Goal: Task Accomplishment & Management: Use online tool/utility

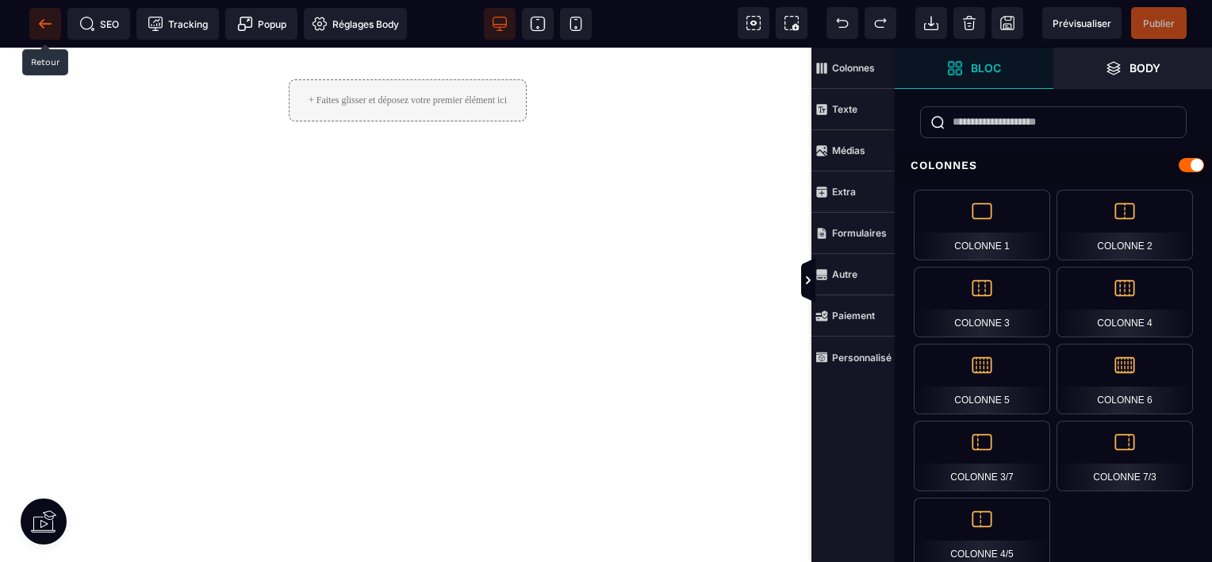
click at [45, 23] on icon at bounding box center [45, 23] width 12 height 1
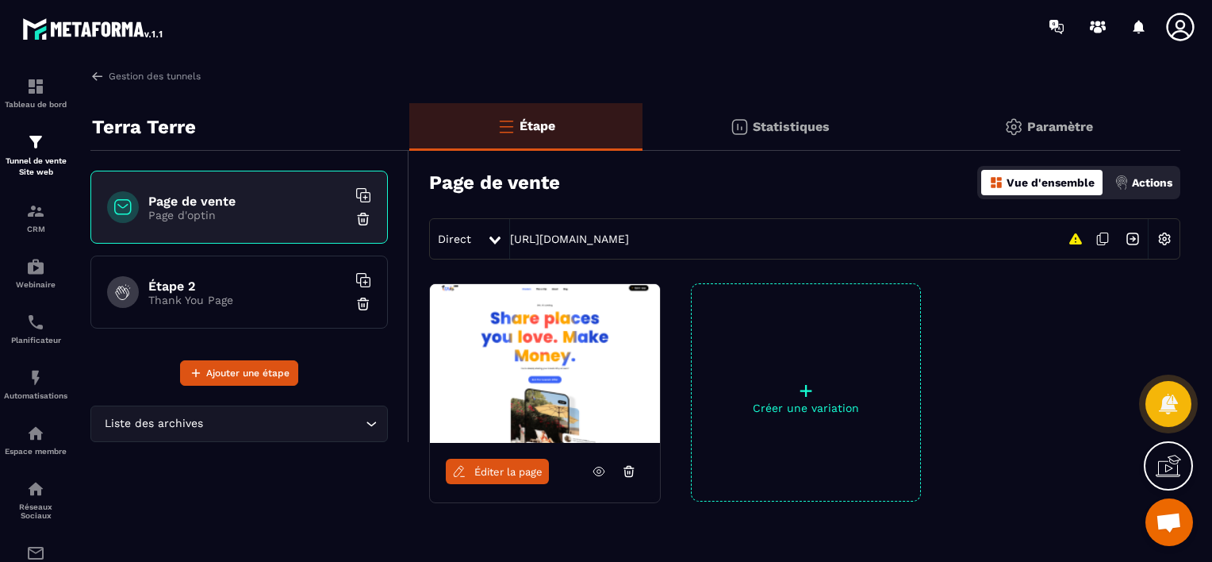
drag, startPoint x: 536, startPoint y: 344, endPoint x: 658, endPoint y: 279, distance: 137.7
click at [658, 279] on div "Étape Statistiques Paramètre Page de vente Vue d'ensemble Actions Direct [URL][…" at bounding box center [794, 357] width 771 height 509
click at [791, 128] on p "Statistiques" at bounding box center [791, 126] width 77 height 15
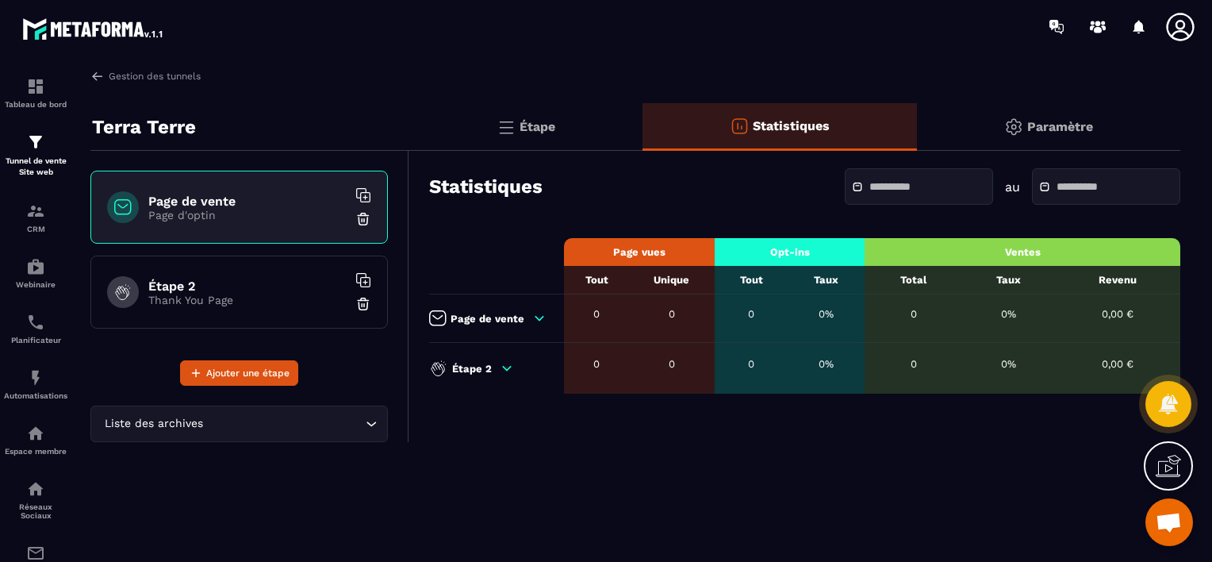
click at [1019, 125] on img at bounding box center [1013, 126] width 19 height 19
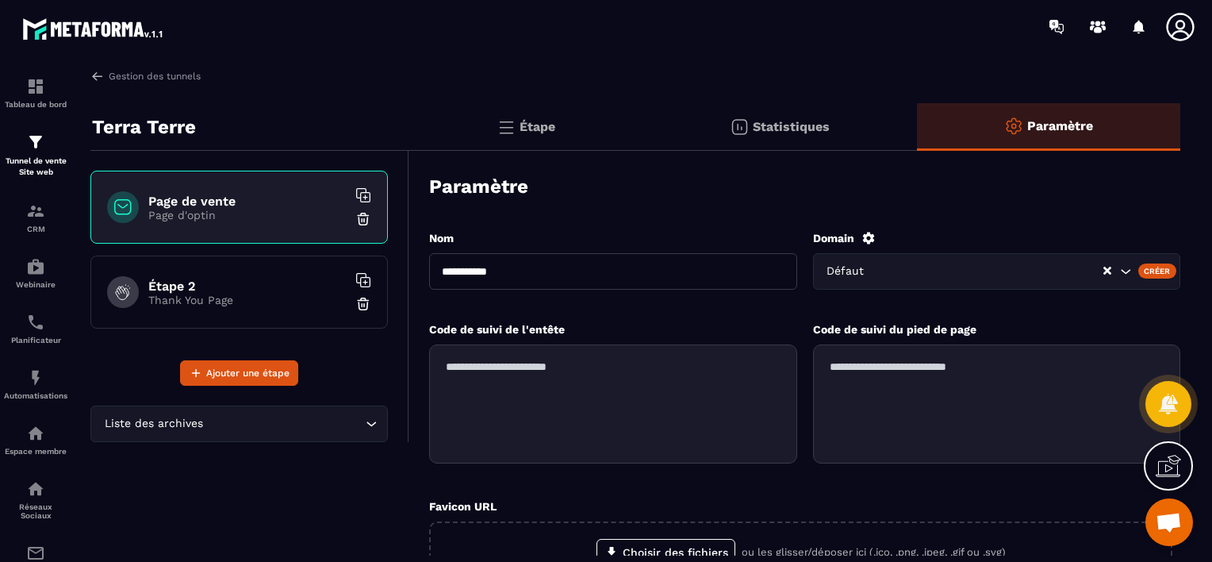
click at [831, 127] on div "Statistiques" at bounding box center [780, 127] width 274 height 48
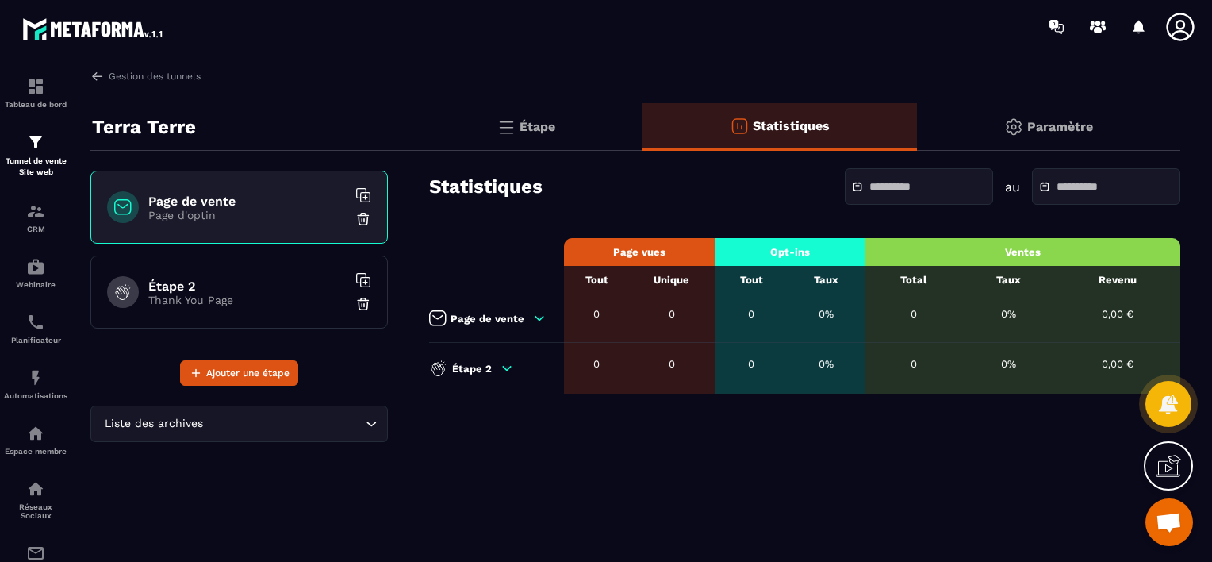
click at [202, 289] on h6 "Étape 2" at bounding box center [247, 285] width 198 height 15
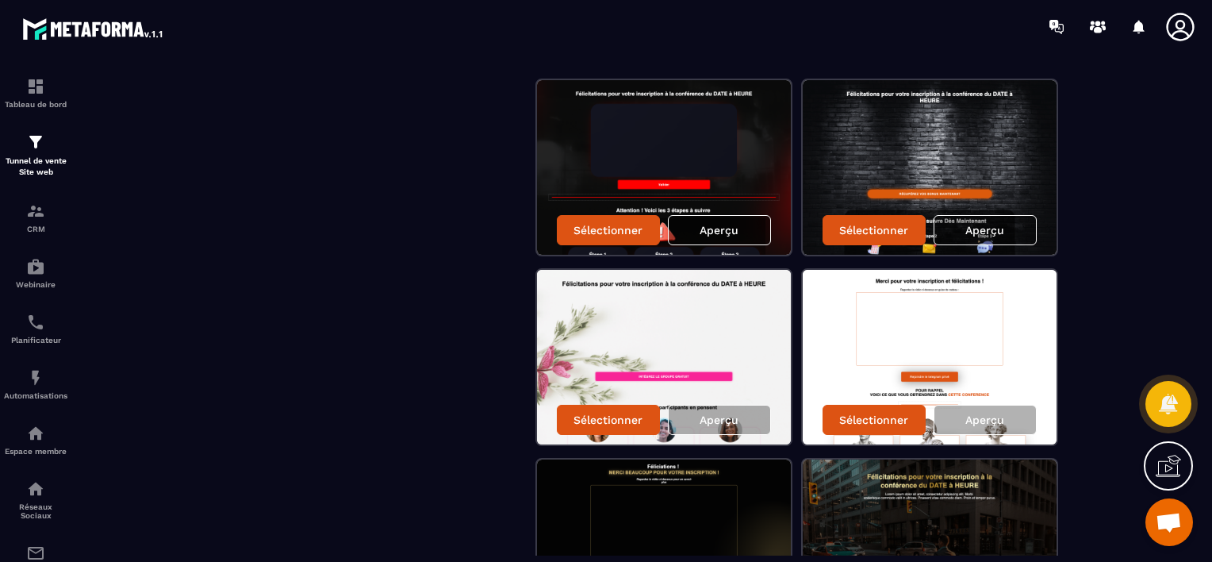
scroll to position [533, 0]
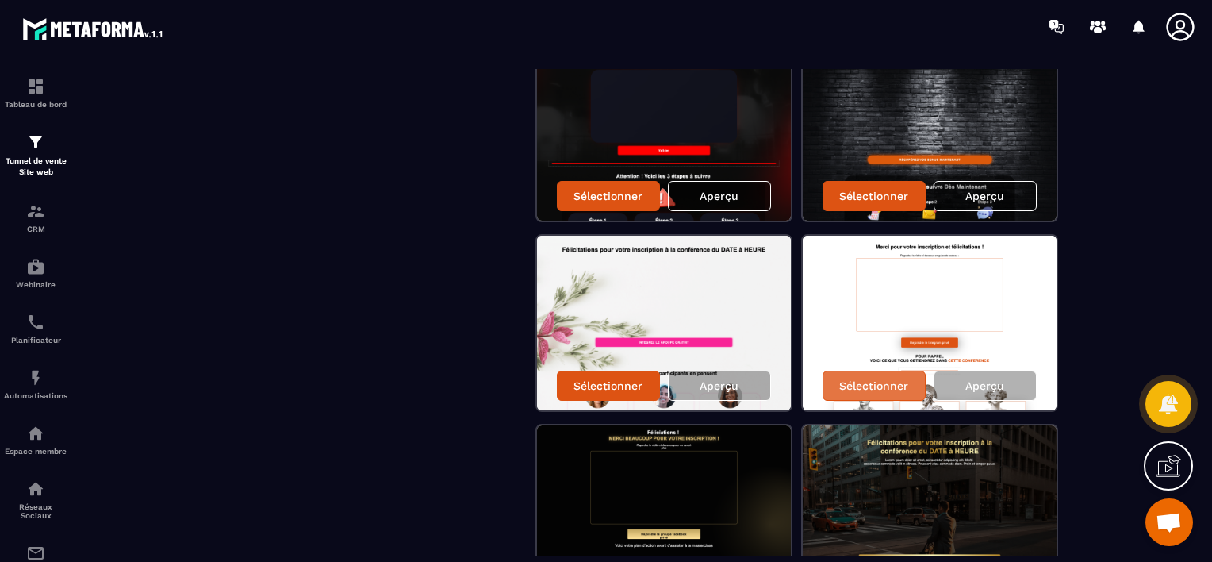
click at [874, 393] on div "Sélectionner" at bounding box center [874, 385] width 103 height 30
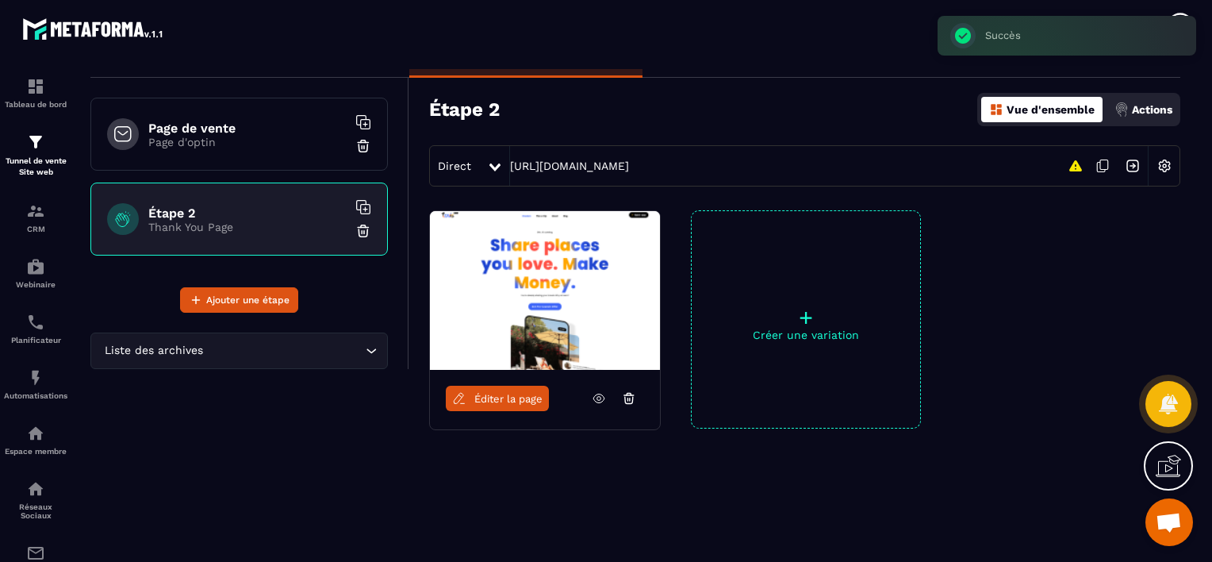
scroll to position [73, 0]
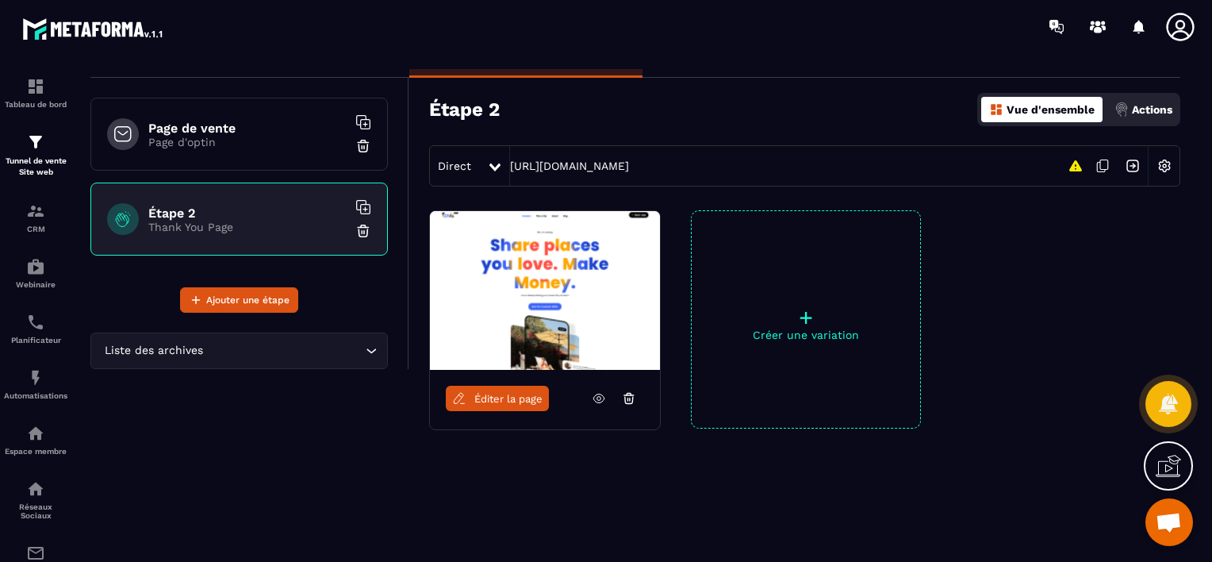
click at [488, 116] on h3 "Étape 2" at bounding box center [464, 109] width 71 height 22
click at [490, 109] on h3 "Étape 2" at bounding box center [464, 109] width 71 height 22
click at [197, 218] on h6 "Étape 2" at bounding box center [247, 212] width 198 height 15
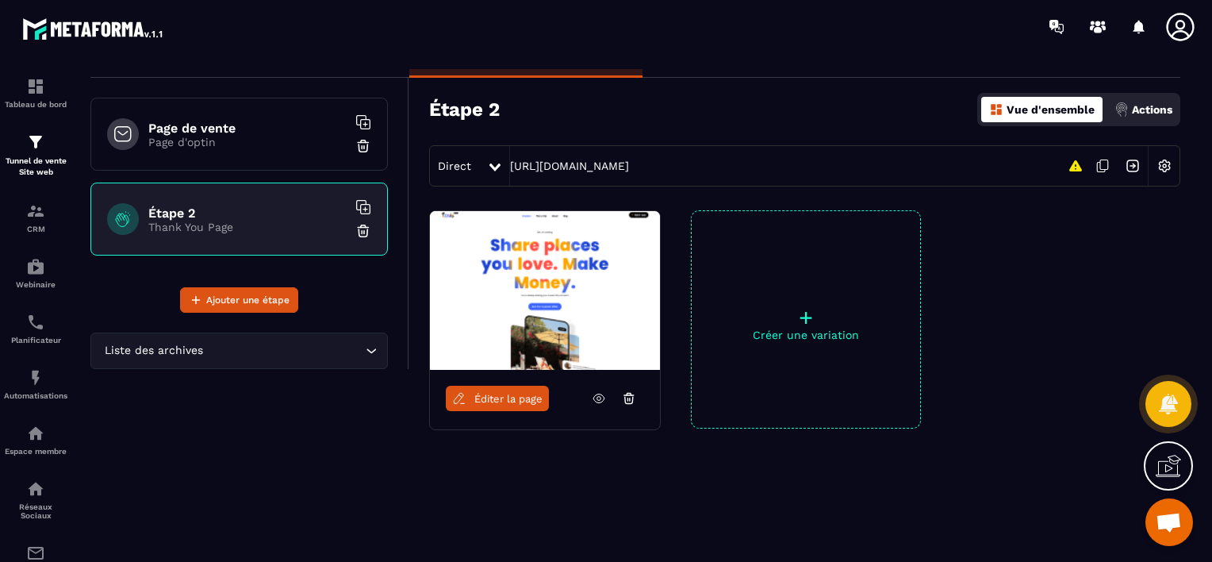
click at [1150, 165] on img at bounding box center [1165, 166] width 30 height 30
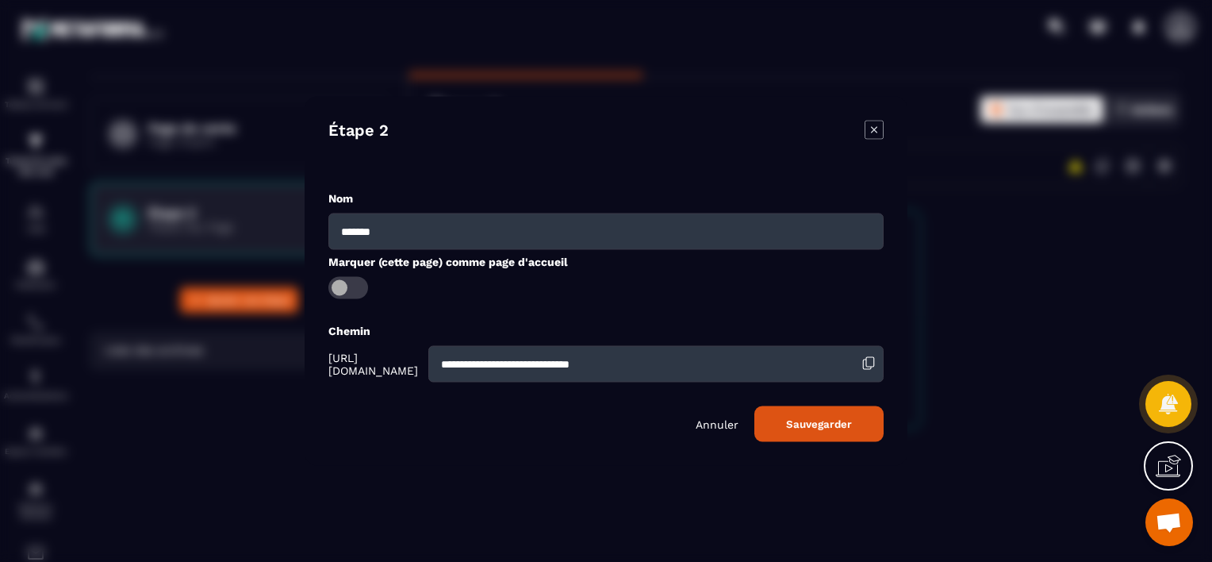
drag, startPoint x: 563, startPoint y: 242, endPoint x: 267, endPoint y: 278, distance: 298.8
click at [267, 278] on section "**********" at bounding box center [606, 281] width 1212 height 562
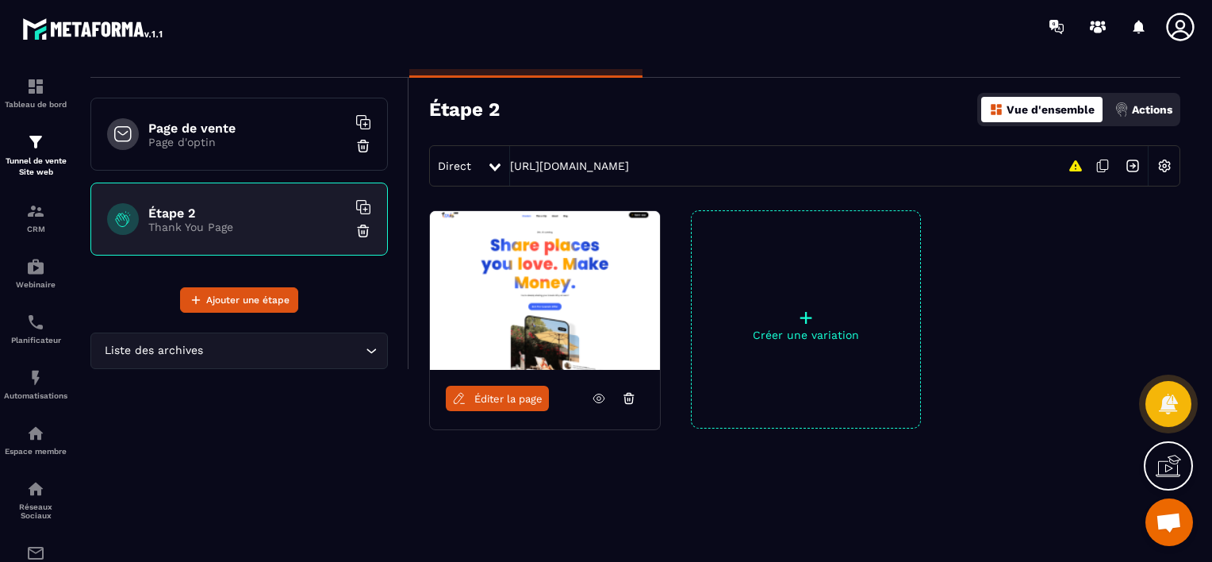
click at [1174, 163] on img at bounding box center [1165, 166] width 30 height 30
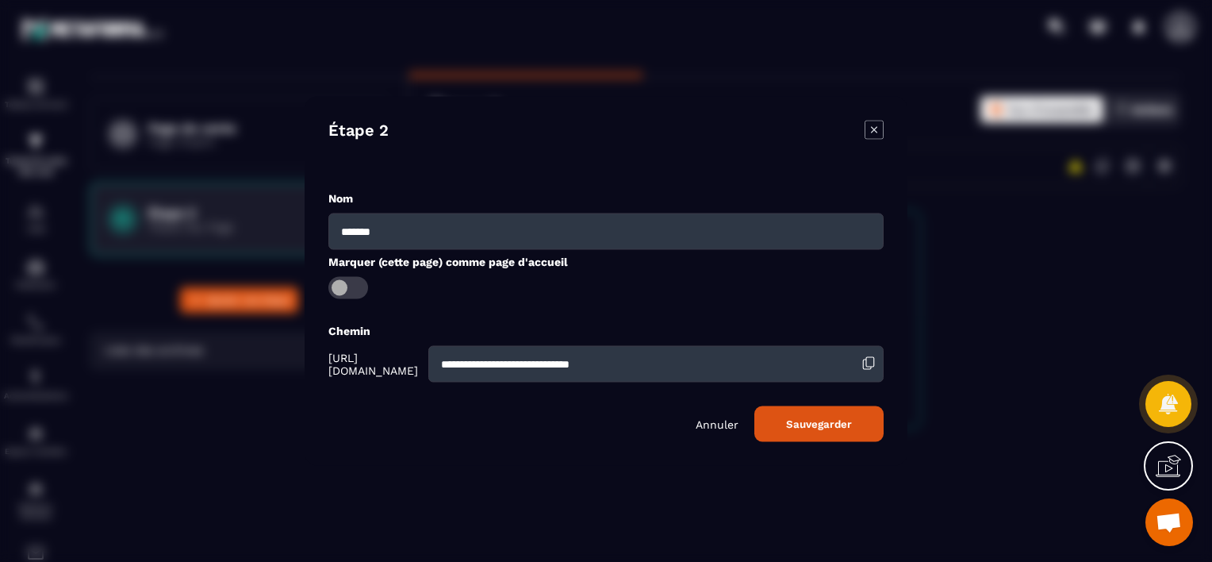
drag, startPoint x: 430, startPoint y: 232, endPoint x: 297, endPoint y: 243, distance: 133.0
click at [297, 243] on section "**********" at bounding box center [606, 281] width 1212 height 562
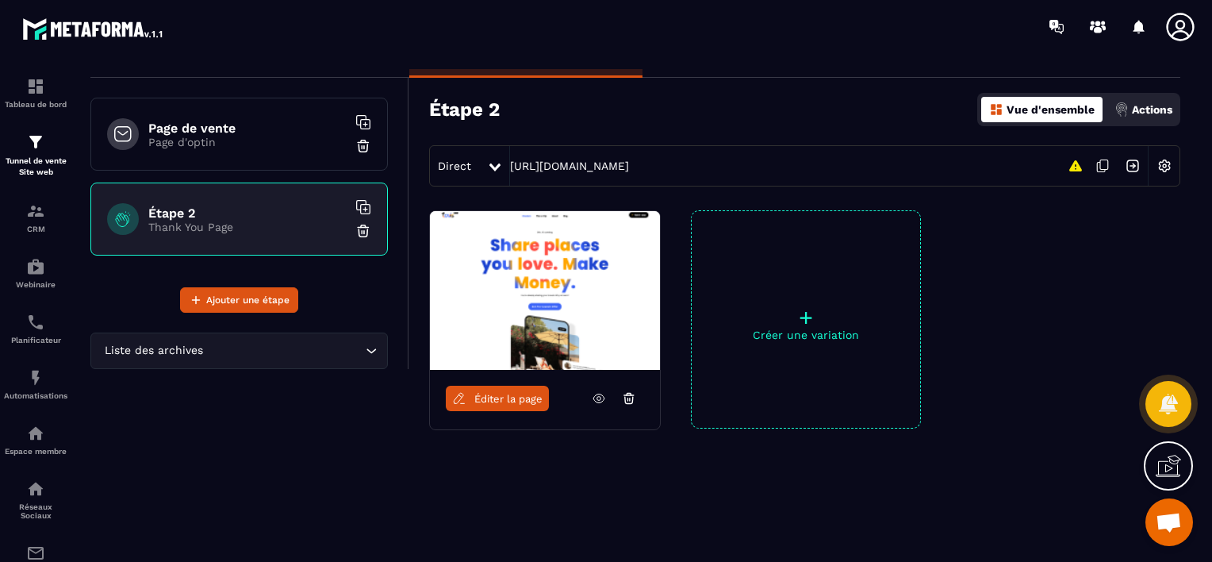
click at [1169, 169] on img at bounding box center [1165, 166] width 30 height 30
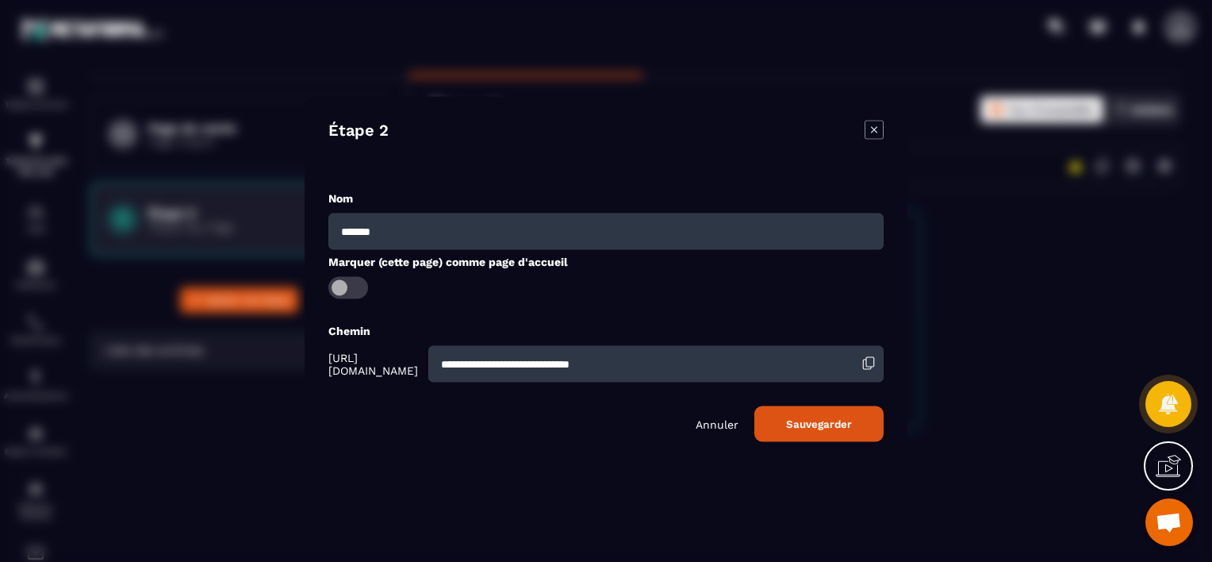
click at [658, 229] on input "*******" at bounding box center [605, 231] width 555 height 36
type input "*"
type input "**********"
click at [832, 428] on button "Sauvegarder" at bounding box center [818, 424] width 129 height 36
